Goal: Information Seeking & Learning: Learn about a topic

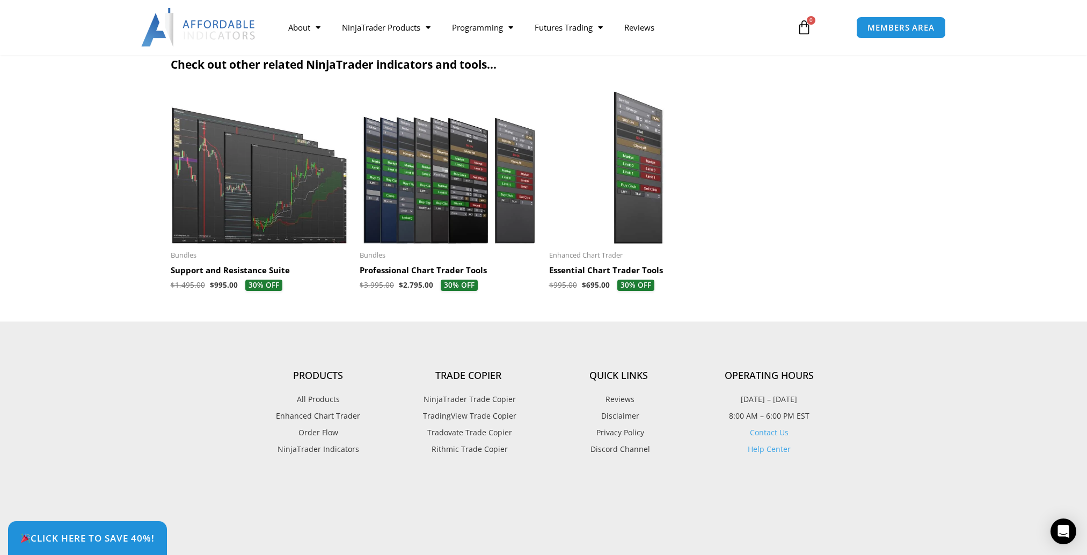
scroll to position [3112, 0]
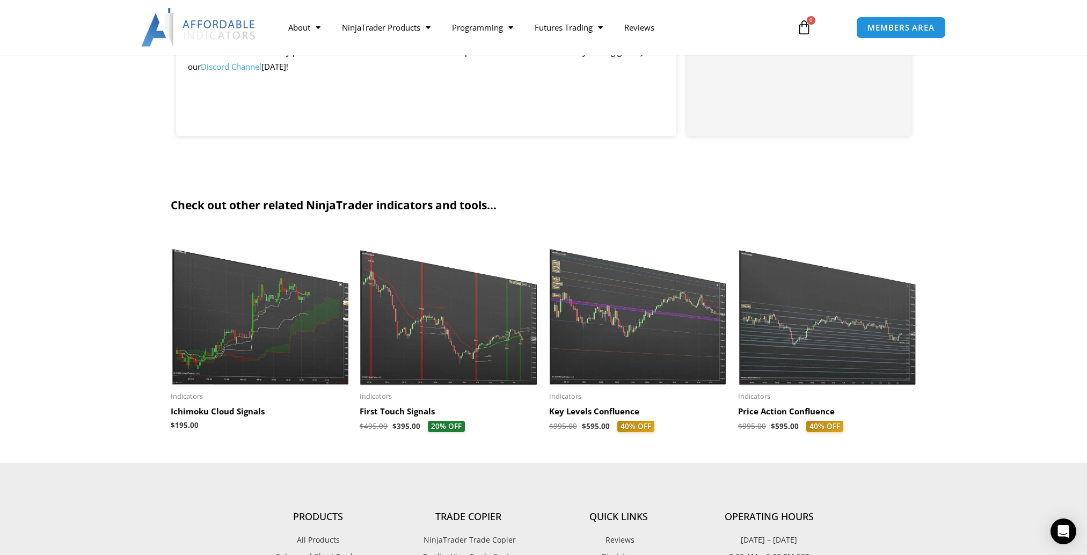
scroll to position [948, 0]
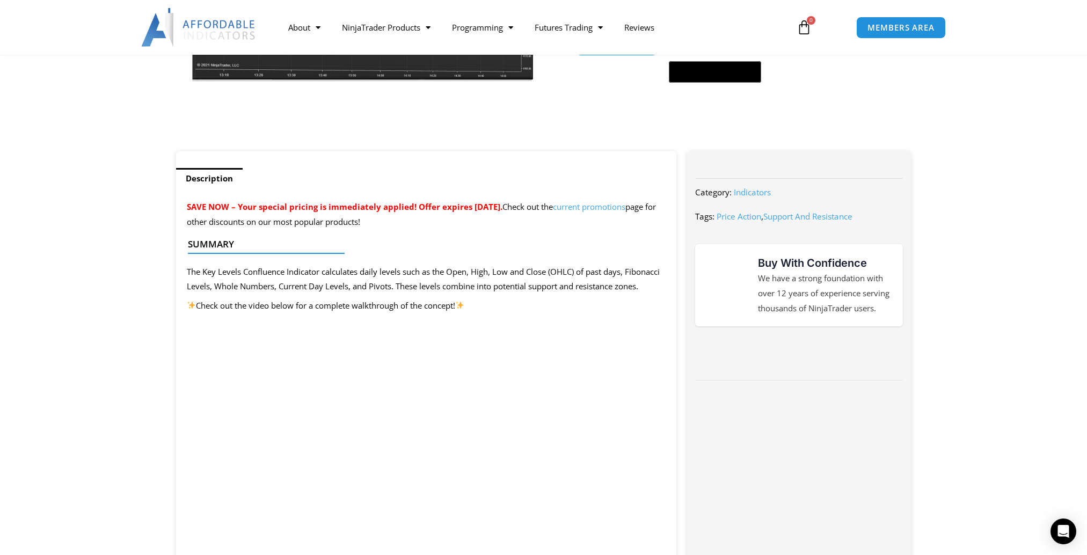
scroll to position [331, 0]
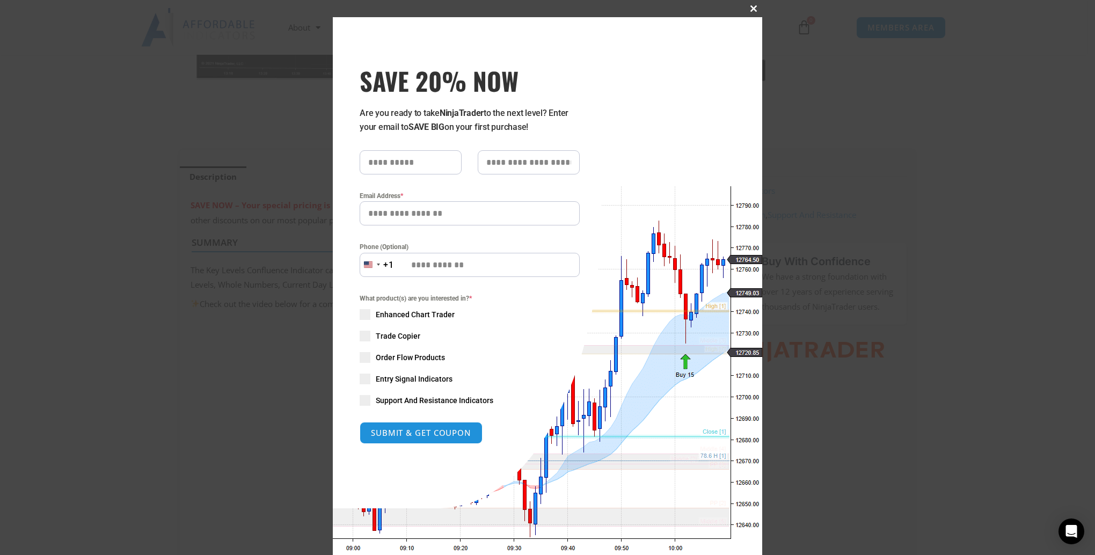
click at [749, 10] on span "SAVE 20% NOW popup" at bounding box center [753, 8] width 17 height 6
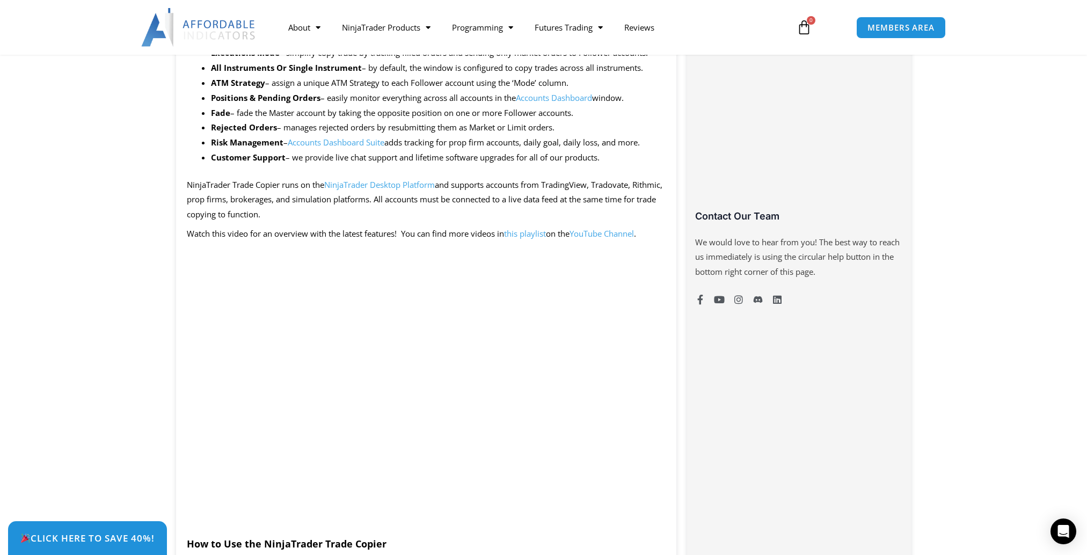
scroll to position [654, 0]
click at [625, 235] on link "YouTube Channel" at bounding box center [601, 234] width 64 height 11
